Goal: Communication & Community: Answer question/provide support

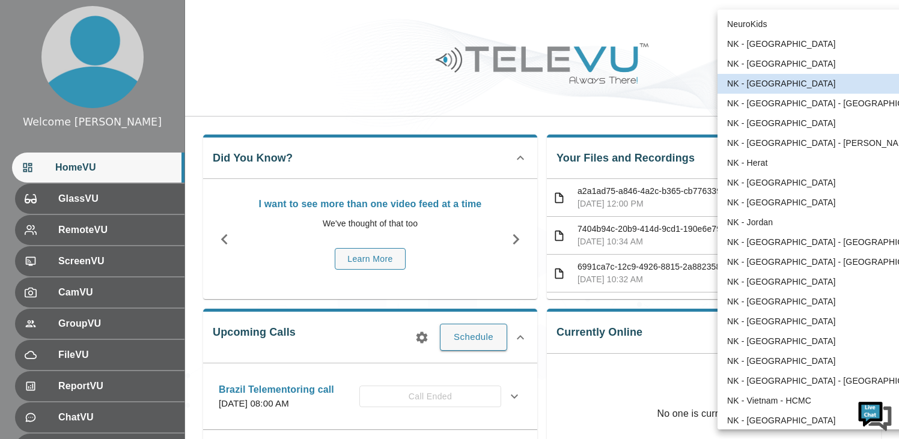
click at [813, 25] on body "Welcome [PERSON_NAME] HomeVU GlassVU RemoteVU ScreenVU CamVU GroupVU FileVU Rep…" at bounding box center [449, 390] width 899 height 781
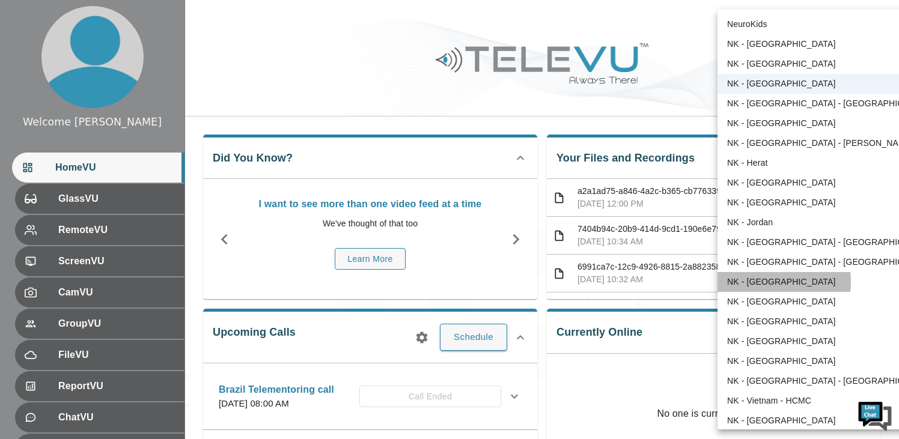
click at [762, 282] on li "NK - [GEOGRAPHIC_DATA]" at bounding box center [830, 282] width 224 height 20
type input "192"
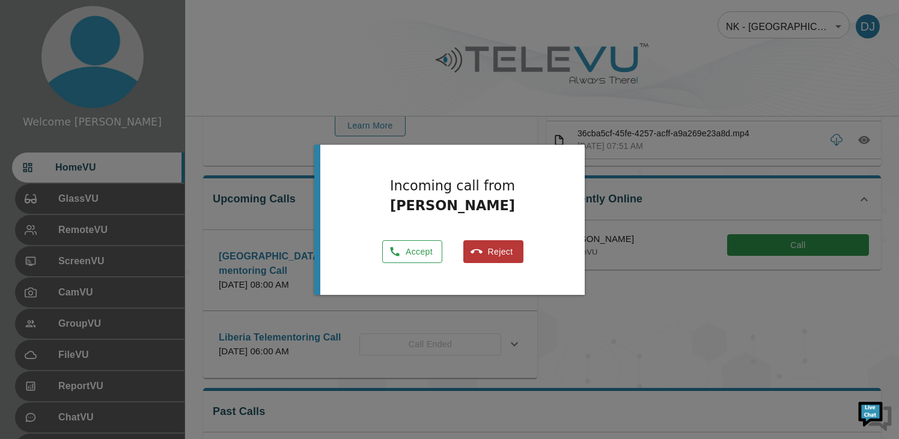
click at [424, 251] on button "Accept" at bounding box center [412, 251] width 60 height 23
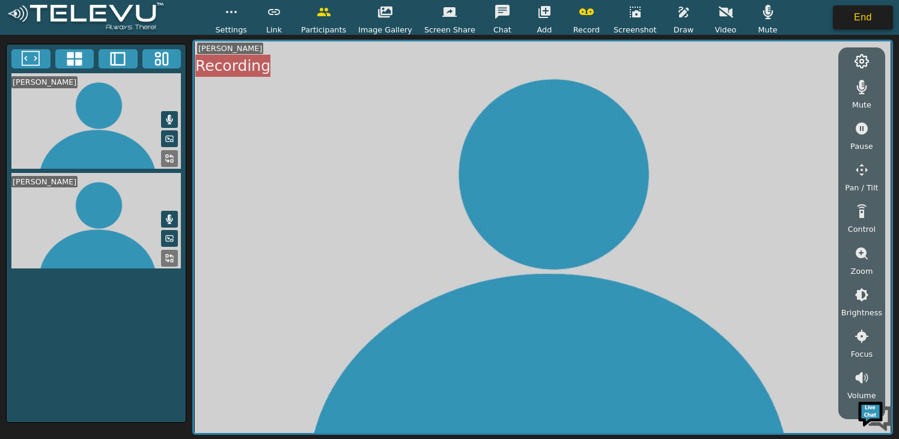
click at [849, 20] on button "End" at bounding box center [863, 17] width 60 height 24
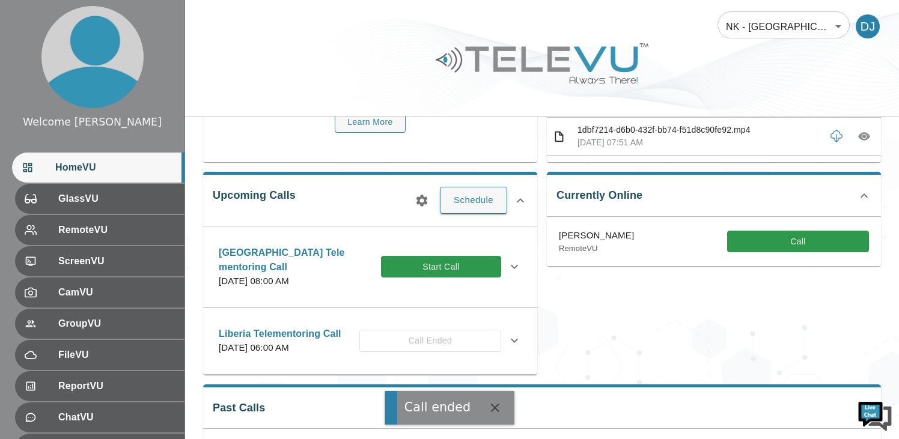
scroll to position [143, 0]
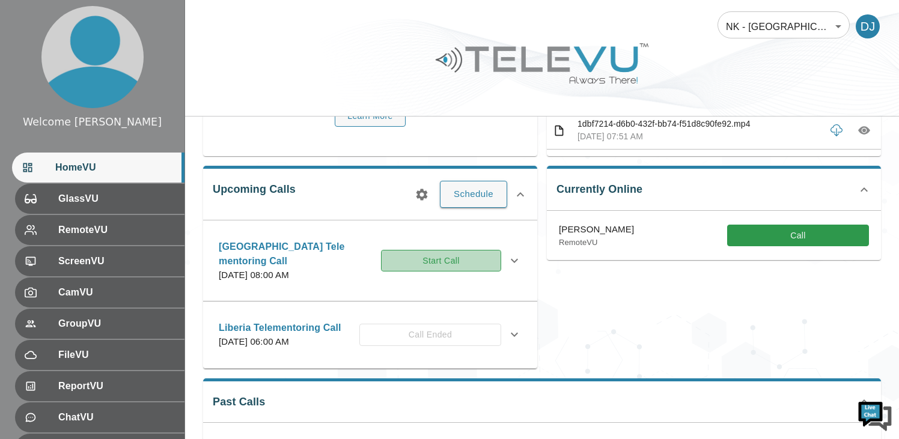
click at [435, 260] on button "Start Call" at bounding box center [441, 261] width 120 height 22
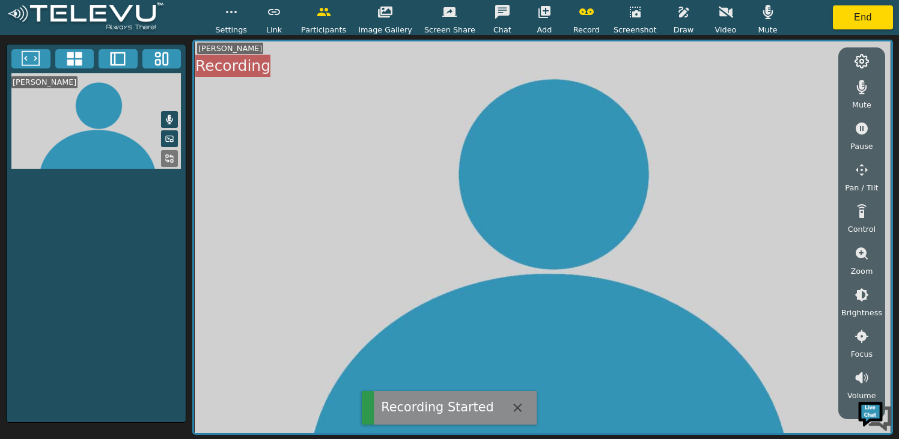
click at [539, 15] on icon "button" at bounding box center [545, 12] width 12 height 12
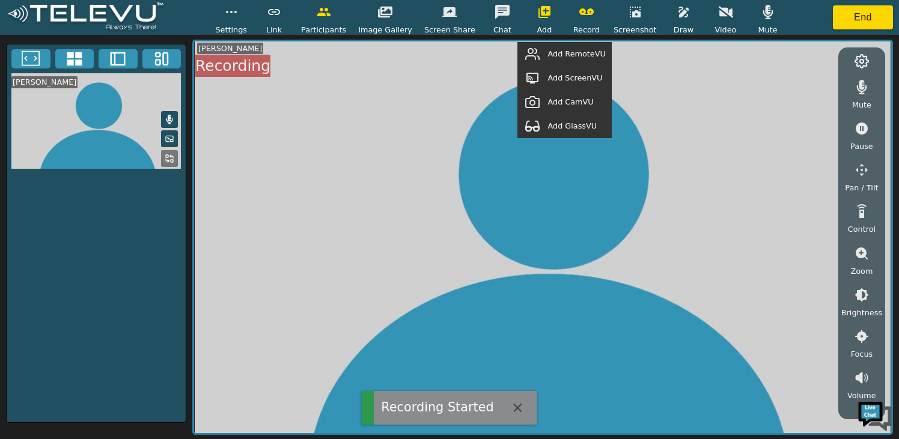
click at [565, 72] on span "Add ScreenVU" at bounding box center [575, 77] width 55 height 11
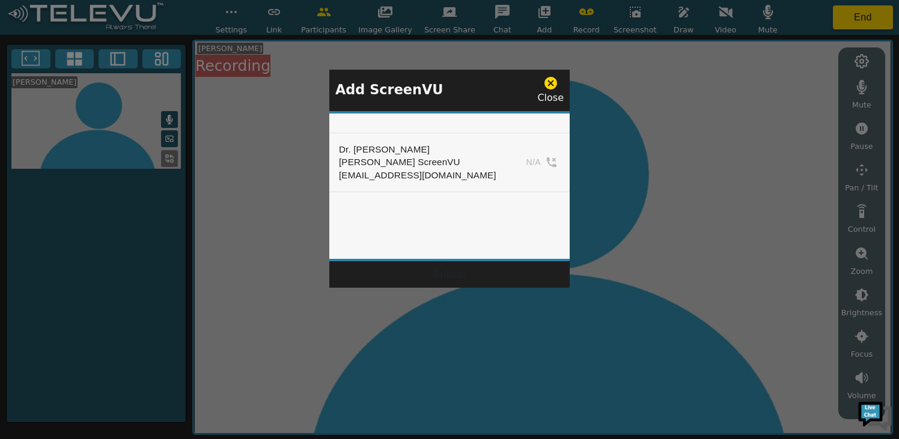
click at [551, 85] on icon at bounding box center [551, 83] width 13 height 13
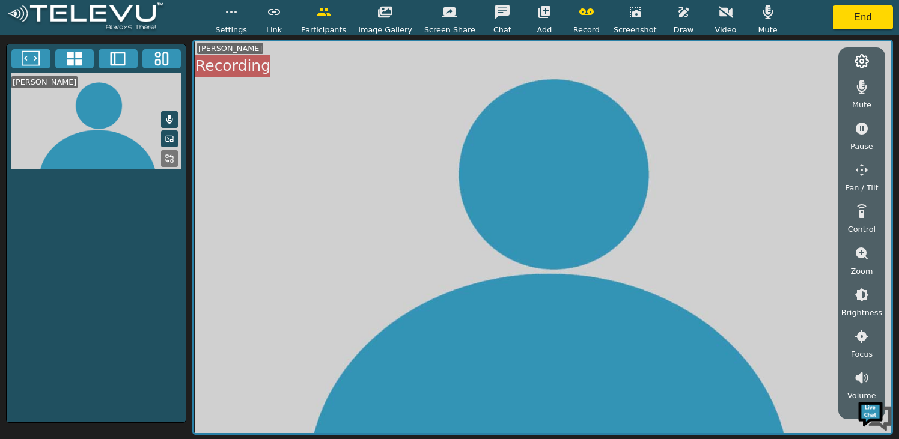
click at [541, 16] on icon "button" at bounding box center [544, 12] width 14 height 14
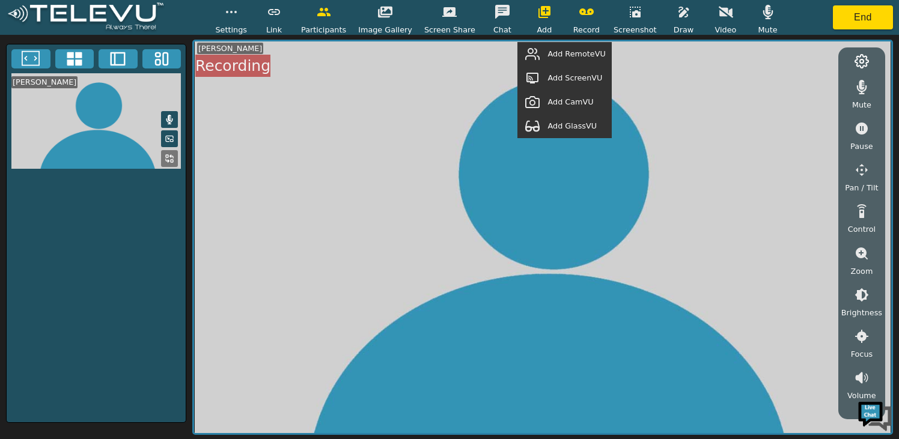
click at [562, 58] on span "Add RemoteVU" at bounding box center [577, 53] width 58 height 11
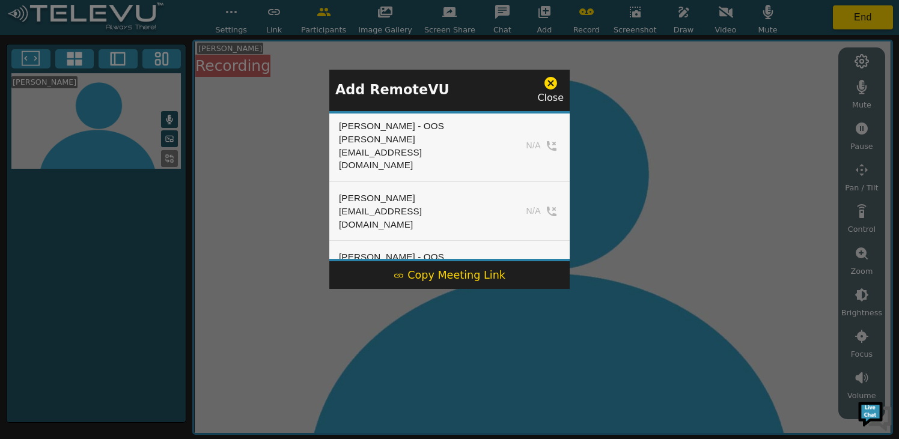
scroll to position [682, 0]
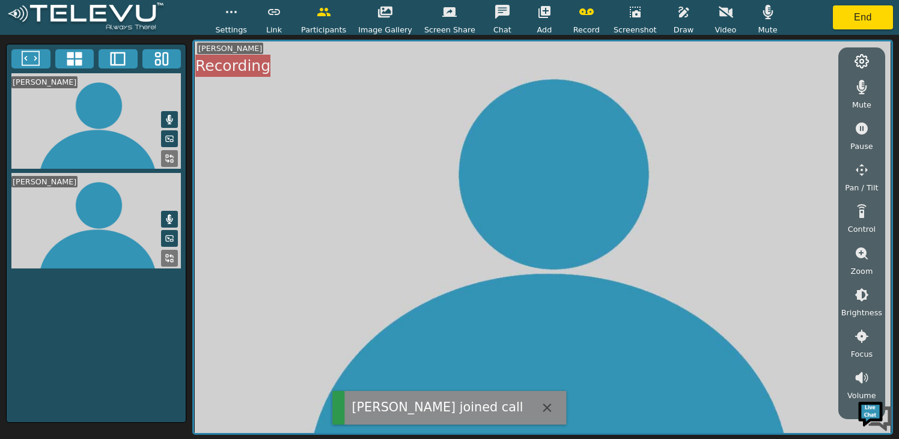
click at [540, 17] on icon "button" at bounding box center [544, 12] width 14 height 14
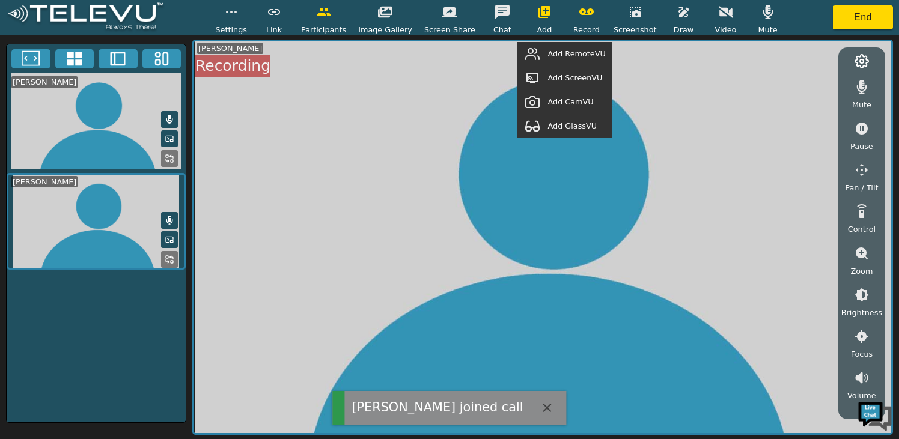
click at [566, 53] on span "Add RemoteVU" at bounding box center [577, 53] width 58 height 11
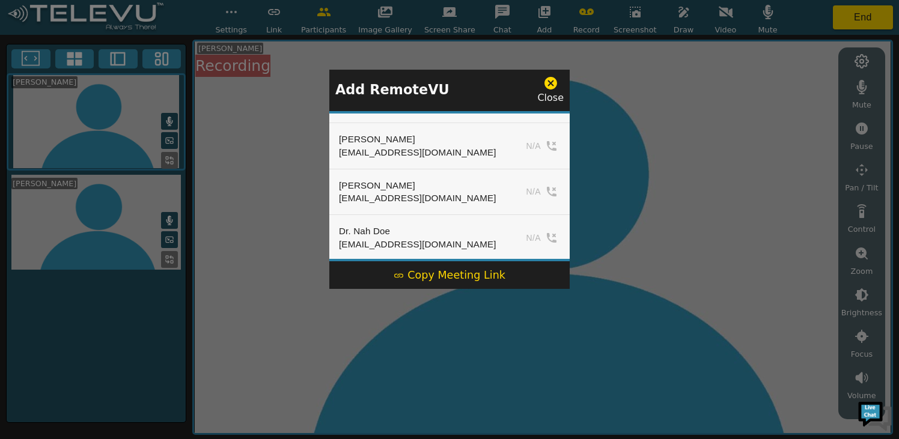
scroll to position [0, 0]
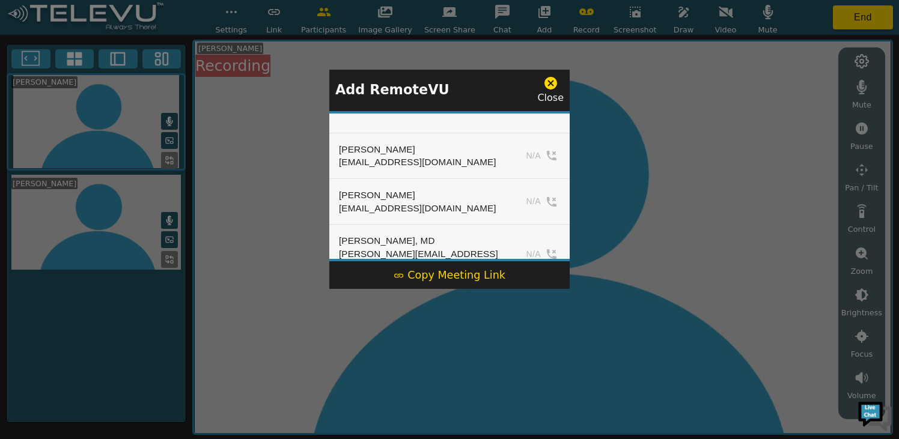
click at [551, 85] on icon at bounding box center [551, 83] width 13 height 13
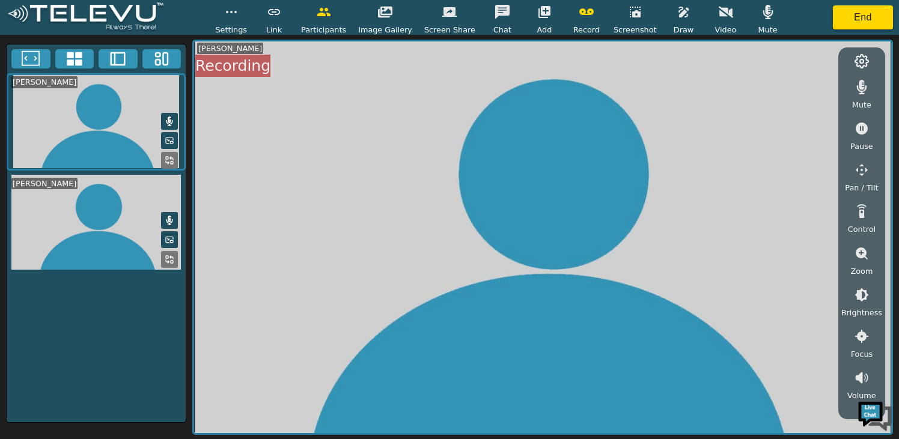
click at [540, 21] on button "button" at bounding box center [545, 12] width 30 height 24
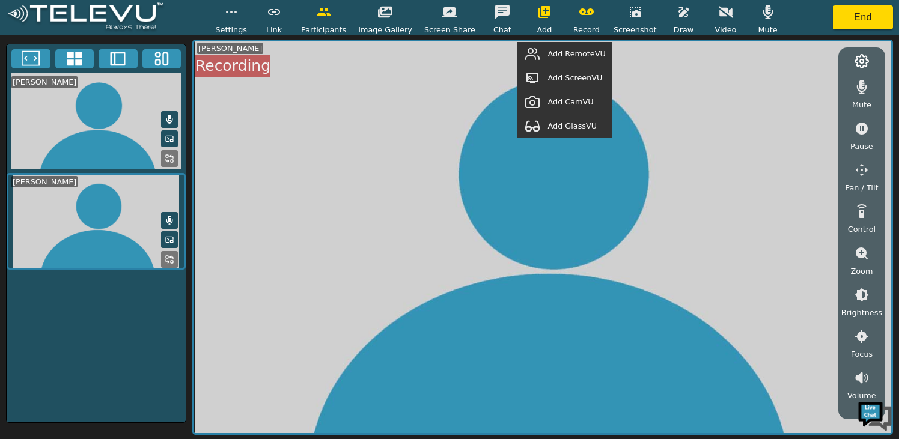
click at [555, 76] on span "Add ScreenVU" at bounding box center [575, 77] width 55 height 11
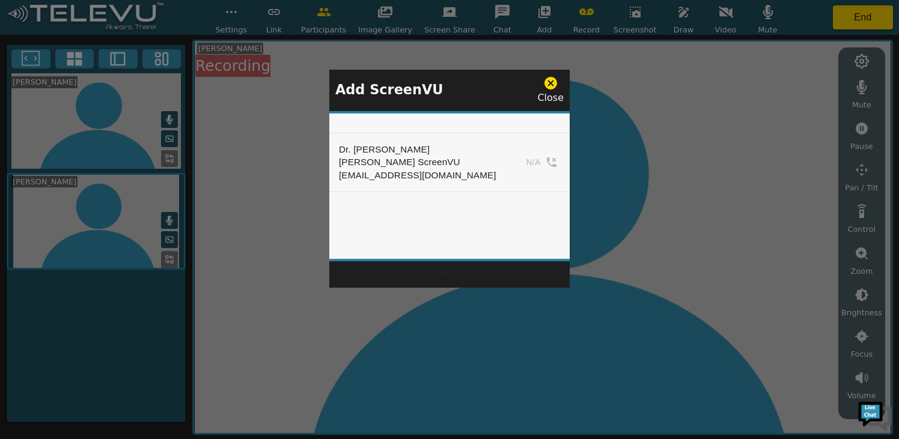
click at [553, 87] on icon at bounding box center [551, 83] width 13 height 13
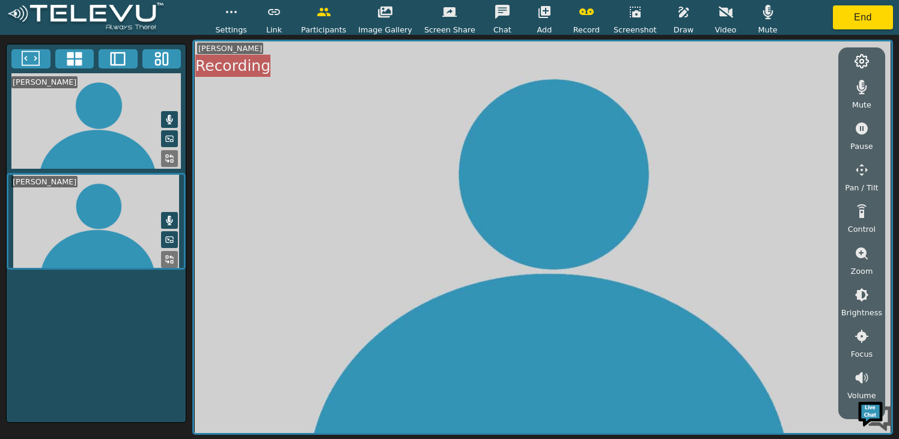
click at [543, 21] on button "button" at bounding box center [545, 12] width 30 height 24
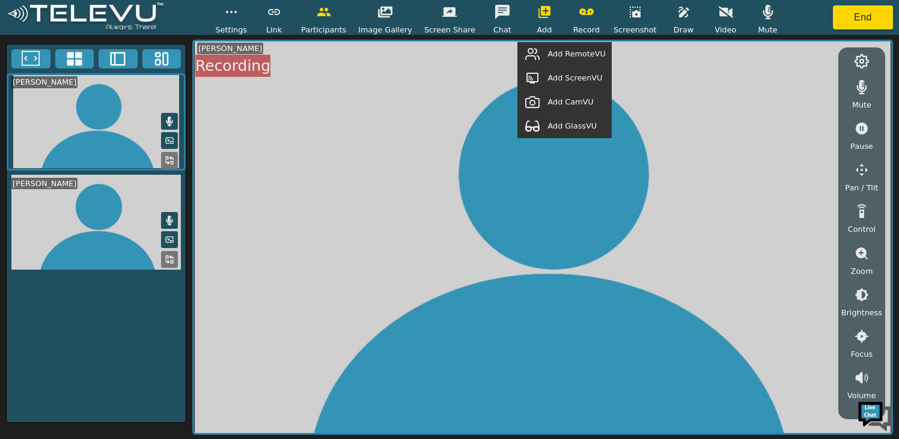
click at [574, 54] on span "Add RemoteVU" at bounding box center [577, 53] width 58 height 11
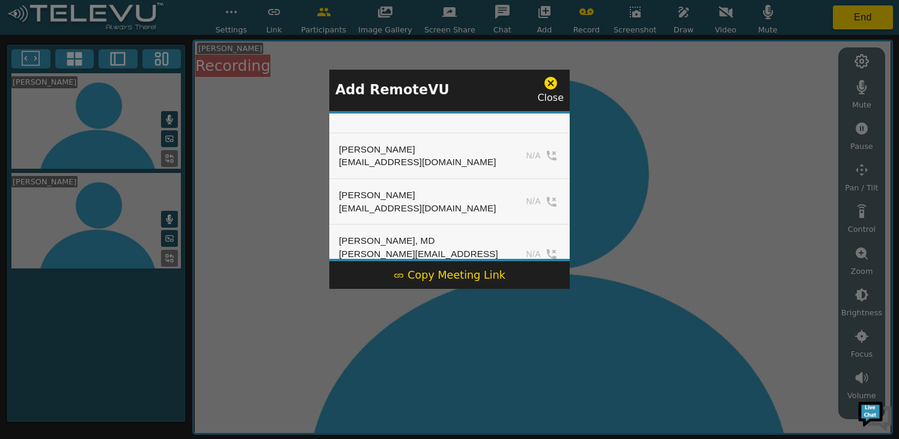
click at [557, 88] on icon at bounding box center [550, 83] width 15 height 15
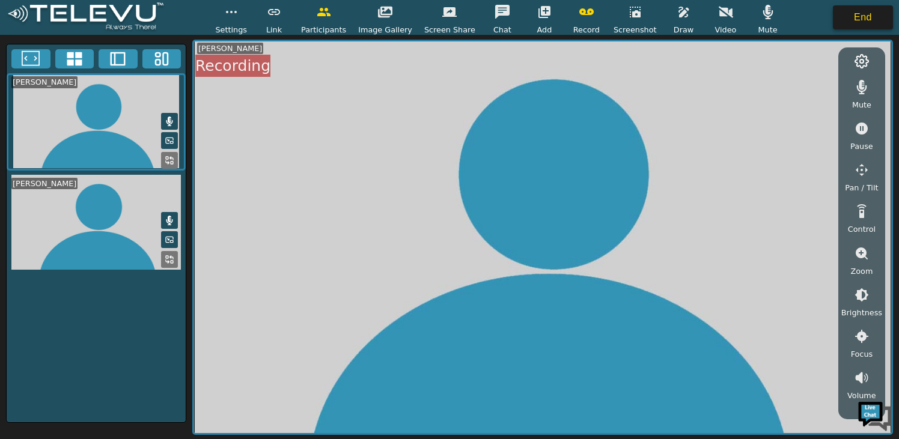
click at [846, 16] on button "End" at bounding box center [863, 17] width 60 height 24
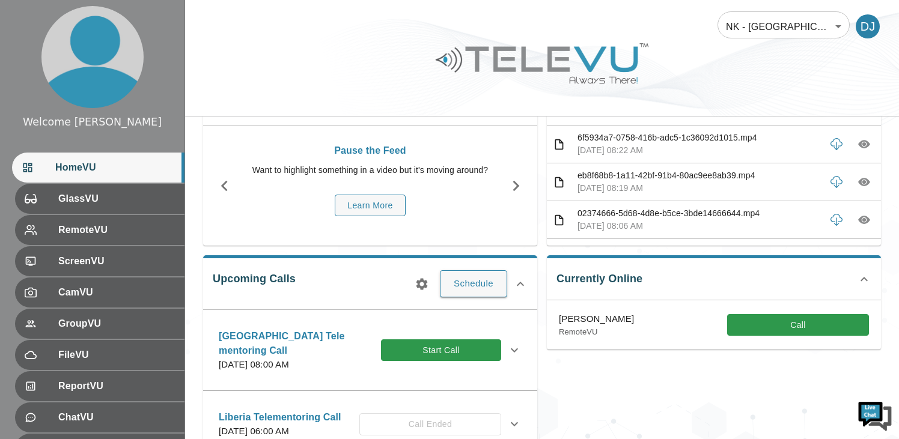
scroll to position [51, 0]
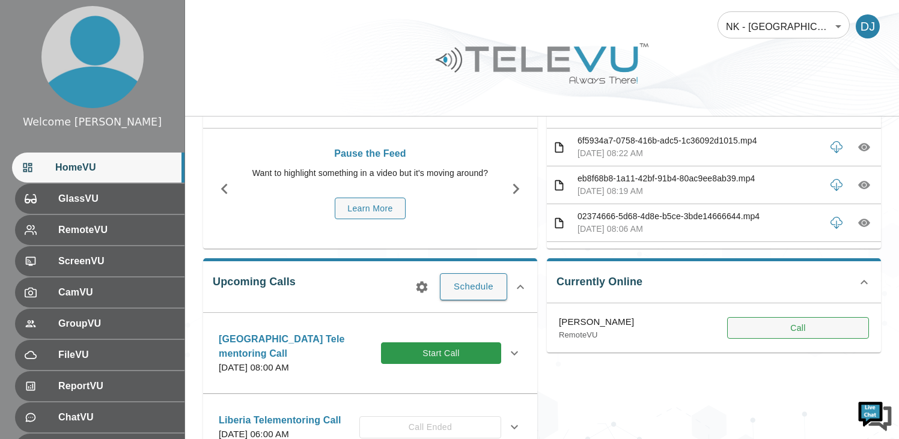
click at [764, 323] on button "Call" at bounding box center [798, 328] width 142 height 22
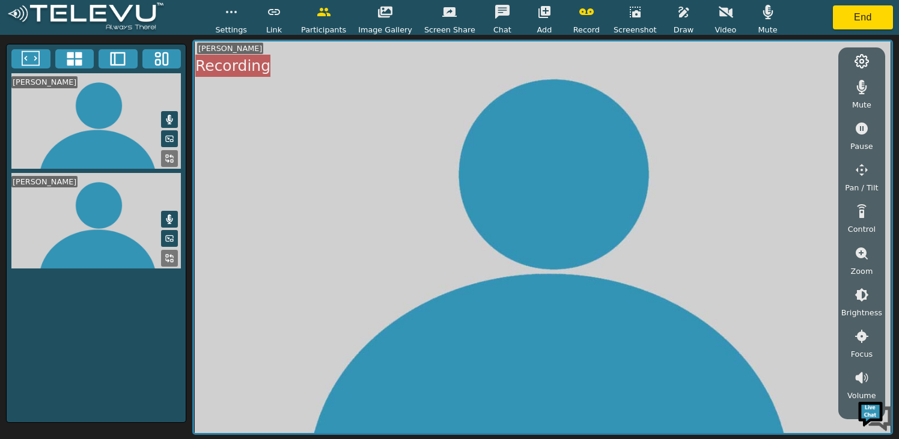
click at [326, 25] on span "Participants" at bounding box center [323, 29] width 45 height 11
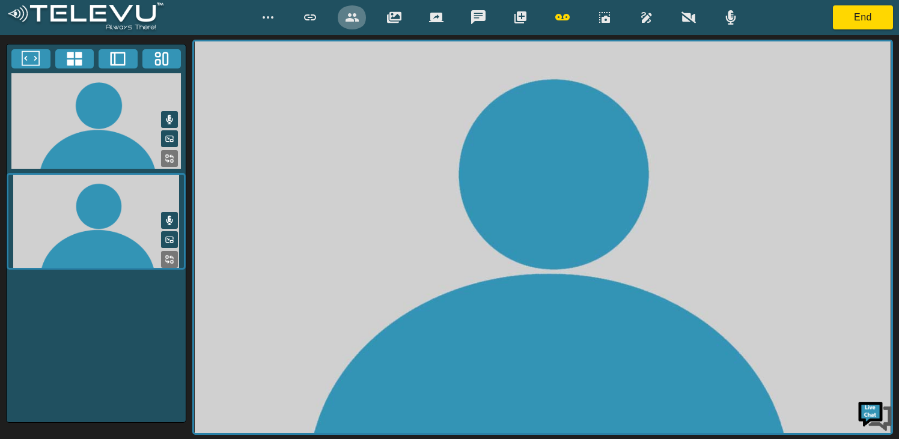
click at [347, 23] on icon "button" at bounding box center [352, 17] width 14 height 14
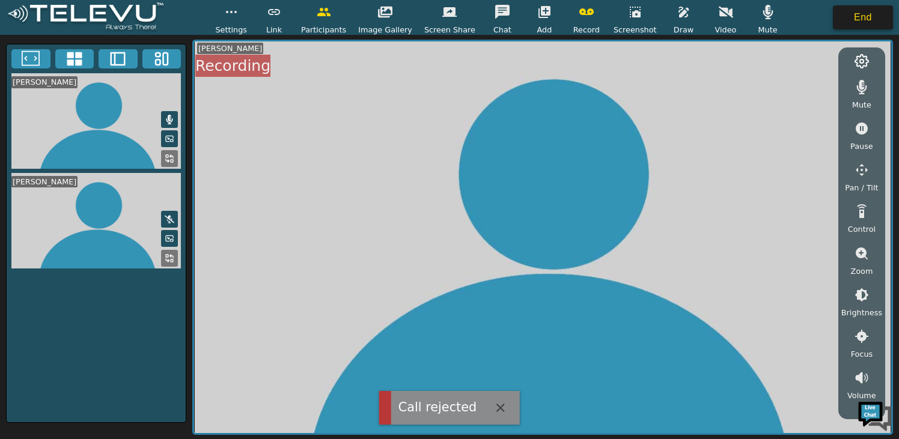
click at [863, 20] on button "End" at bounding box center [863, 17] width 60 height 24
